Goal: Task Accomplishment & Management: Use online tool/utility

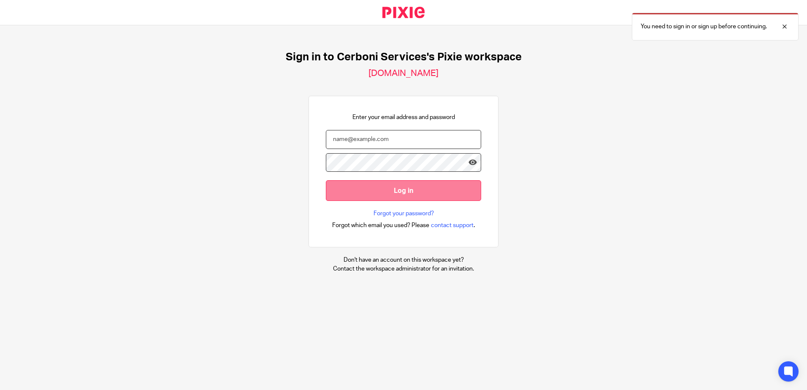
type input "[PERSON_NAME][EMAIL_ADDRESS][DOMAIN_NAME]"
click at [334, 187] on input "Log in" at bounding box center [403, 190] width 155 height 21
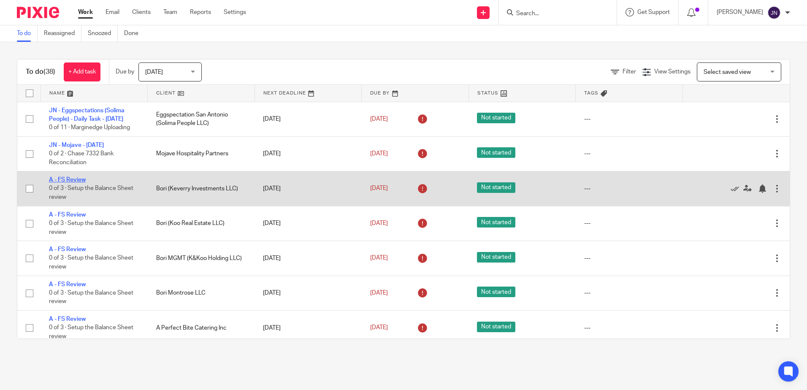
click at [80, 179] on link "A - FS Review" at bounding box center [67, 180] width 37 height 6
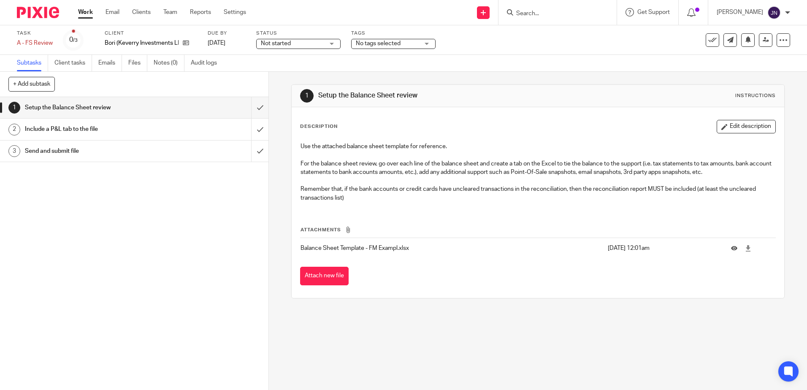
click at [84, 14] on link "Work" at bounding box center [85, 12] width 15 height 8
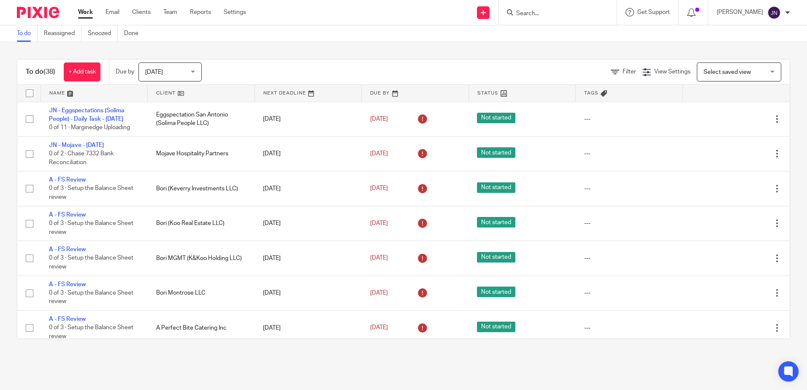
click at [156, 70] on span "Today" at bounding box center [154, 72] width 18 height 6
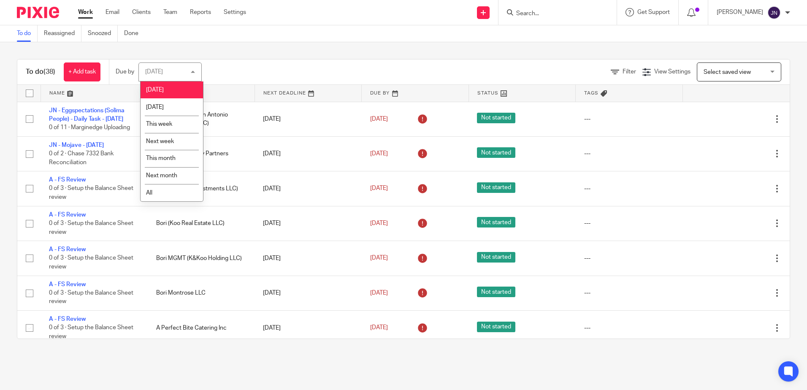
click at [43, 71] on h1 "To do (38)" at bounding box center [41, 72] width 30 height 9
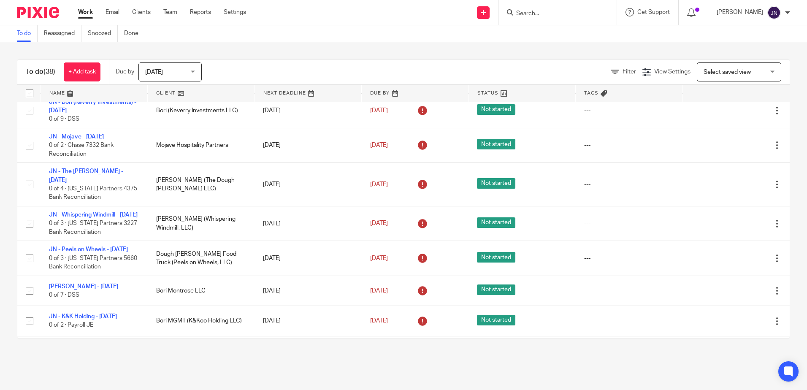
scroll to position [422, 0]
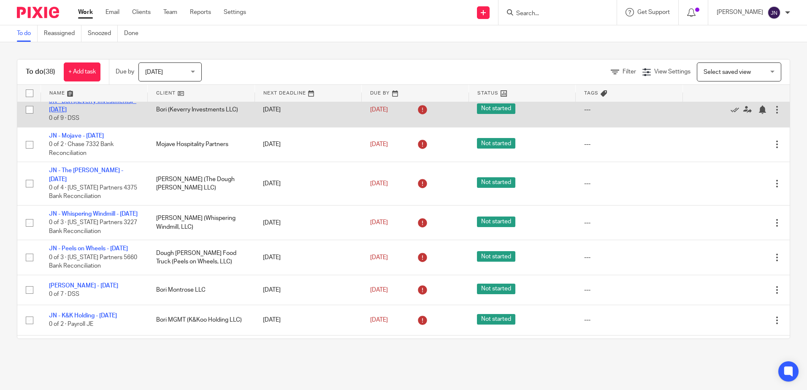
click at [105, 105] on link "JN - Bori (Keverry Investments) - [DATE]" at bounding box center [92, 105] width 87 height 14
